Goal: Entertainment & Leisure: Consume media (video, audio)

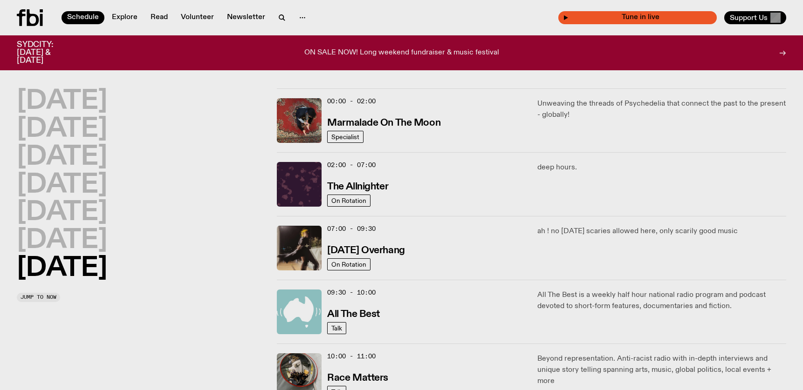
click at [665, 17] on span "Tune in live" at bounding box center [639, 17] width 143 height 7
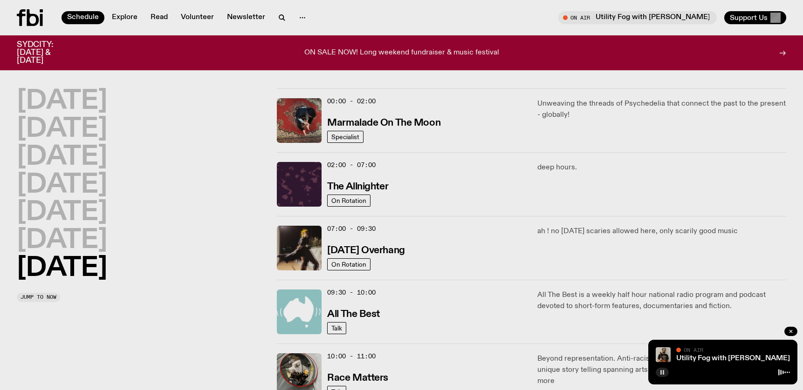
click at [661, 372] on rect "button" at bounding box center [660, 372] width 1 height 5
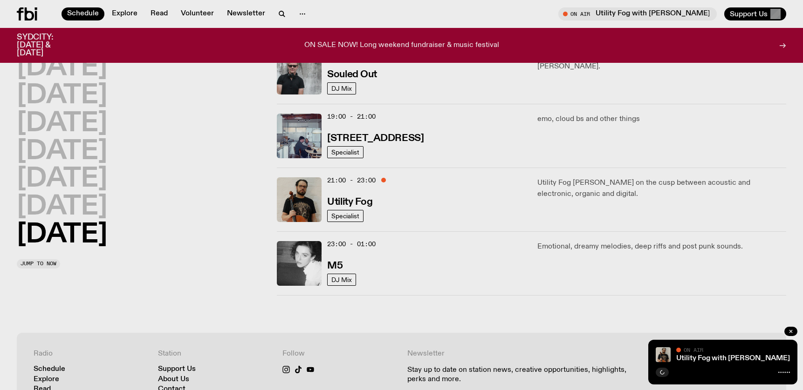
scroll to position [617, 0]
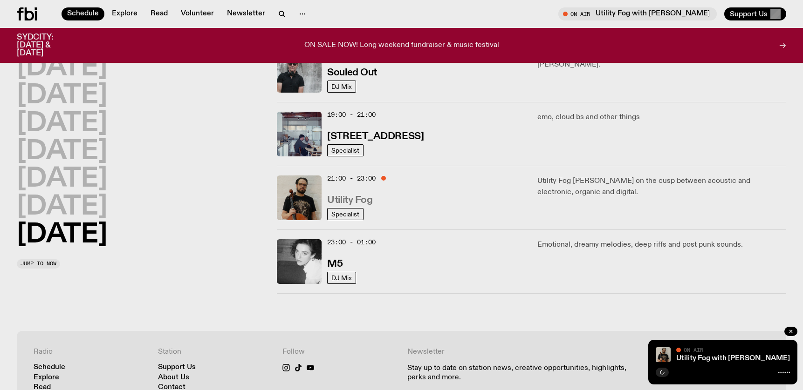
click at [354, 198] on h3 "Utility Fog" at bounding box center [349, 201] width 45 height 10
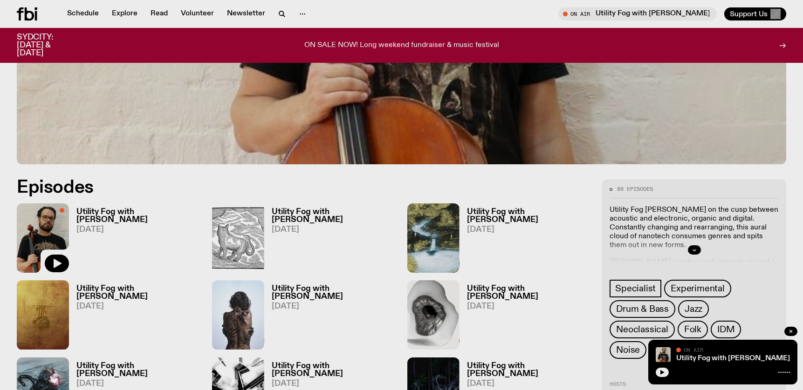
scroll to position [396, 0]
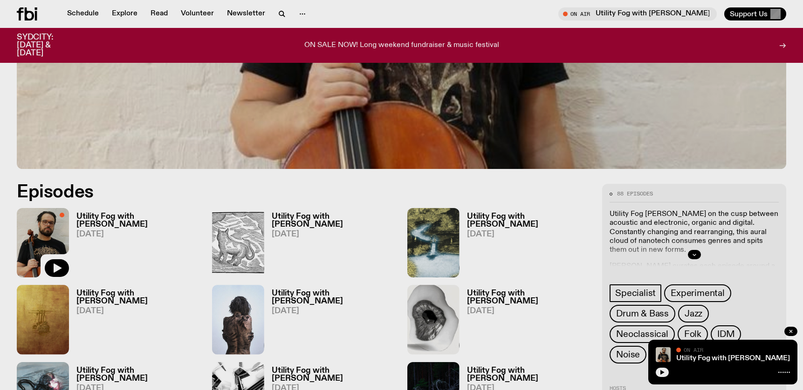
click at [126, 214] on h3 "Utility Fog with [PERSON_NAME]" at bounding box center [138, 221] width 124 height 16
